Goal: Find specific page/section: Find specific page/section

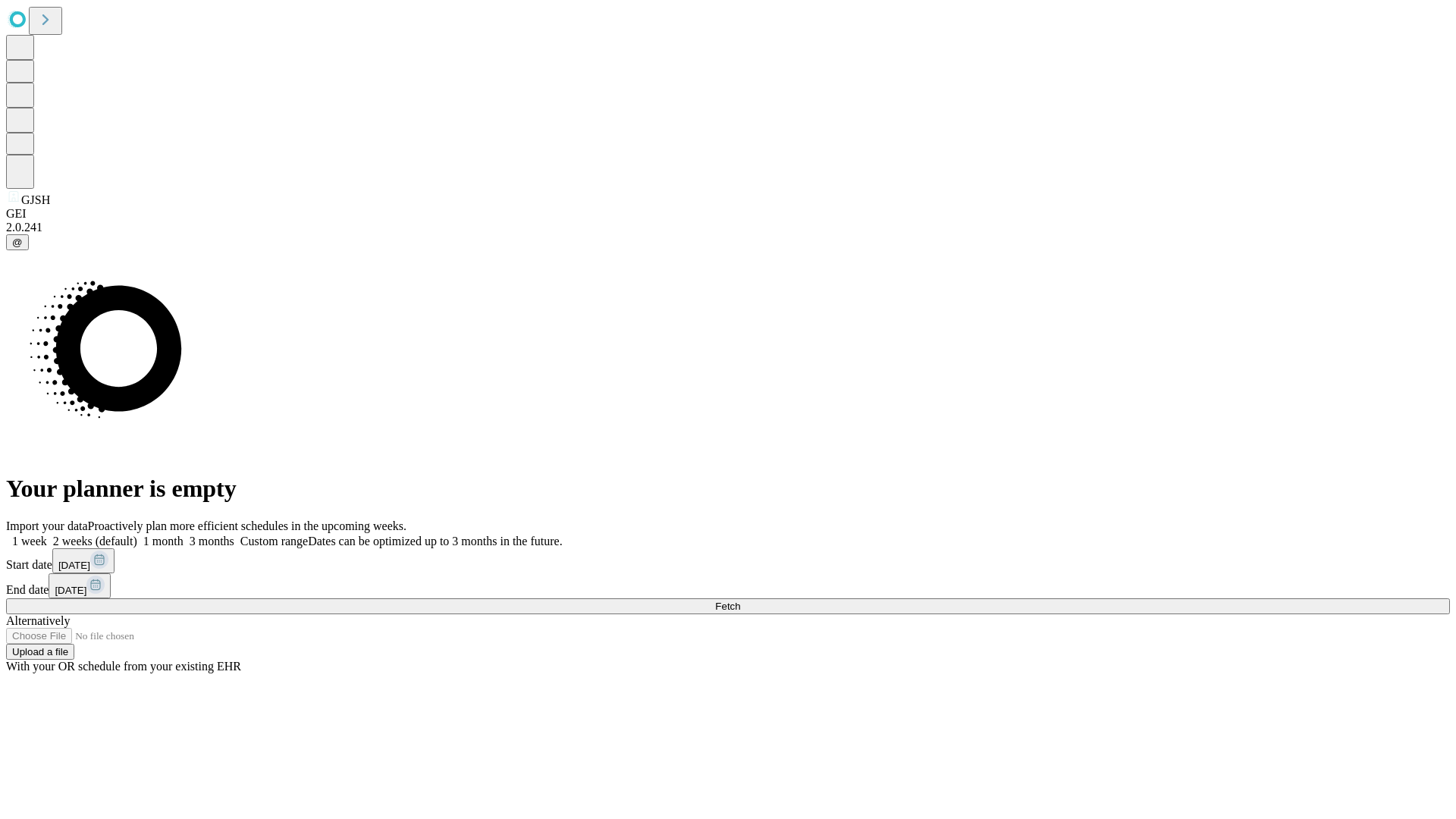
click at [740, 600] on span "Fetch" at bounding box center [728, 606] width 25 height 12
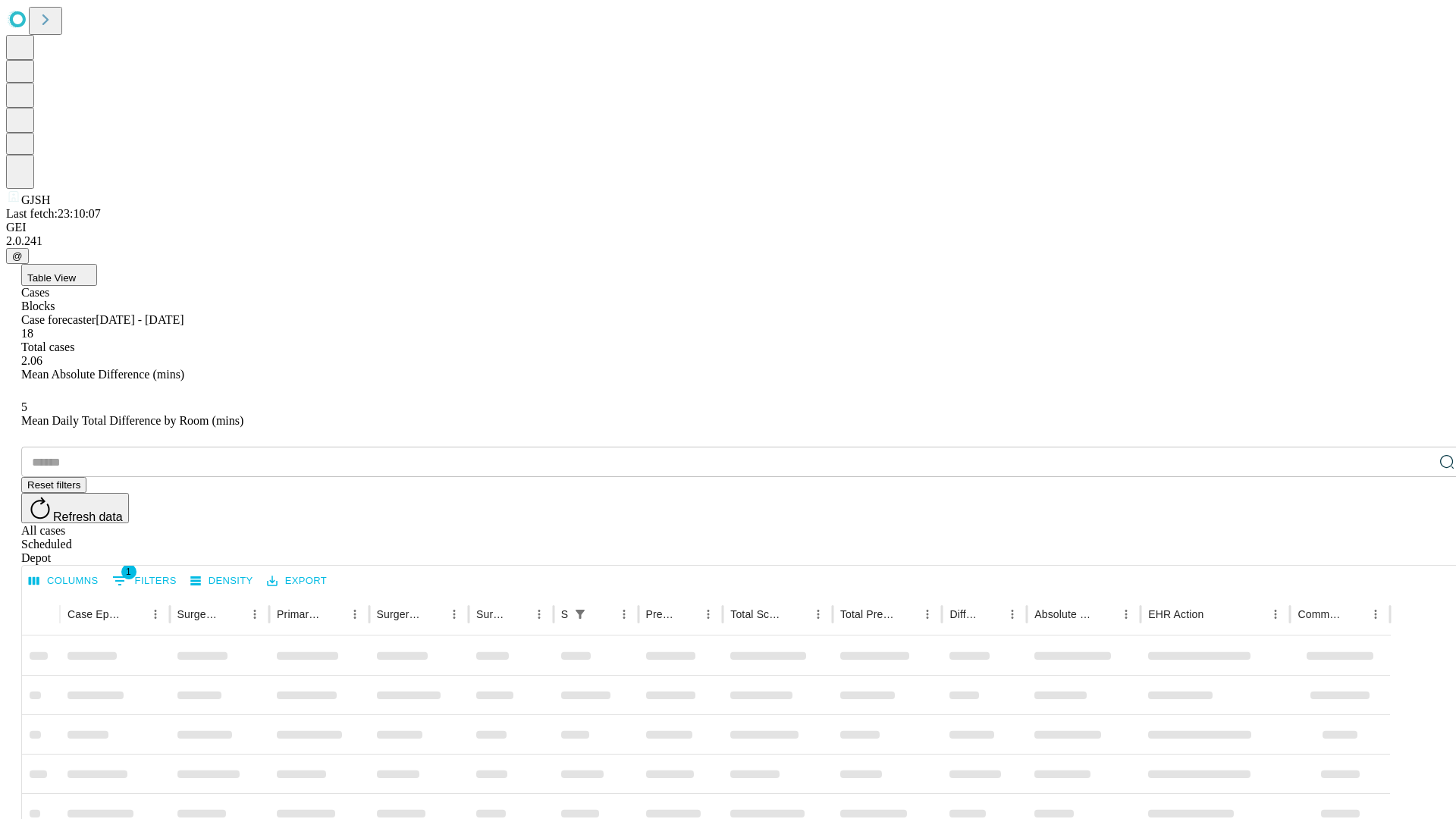
click at [1417, 551] on div "Depot" at bounding box center [744, 558] width 1444 height 14
